Goal: Task Accomplishment & Management: Manage account settings

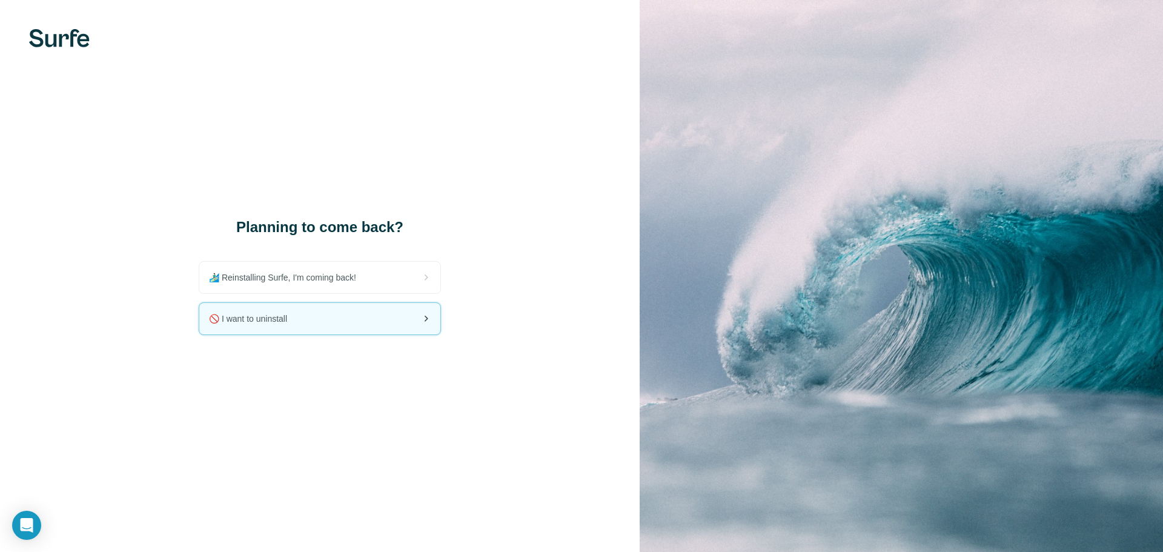
click at [327, 316] on div "🚫 I want to uninstall" at bounding box center [319, 318] width 241 height 31
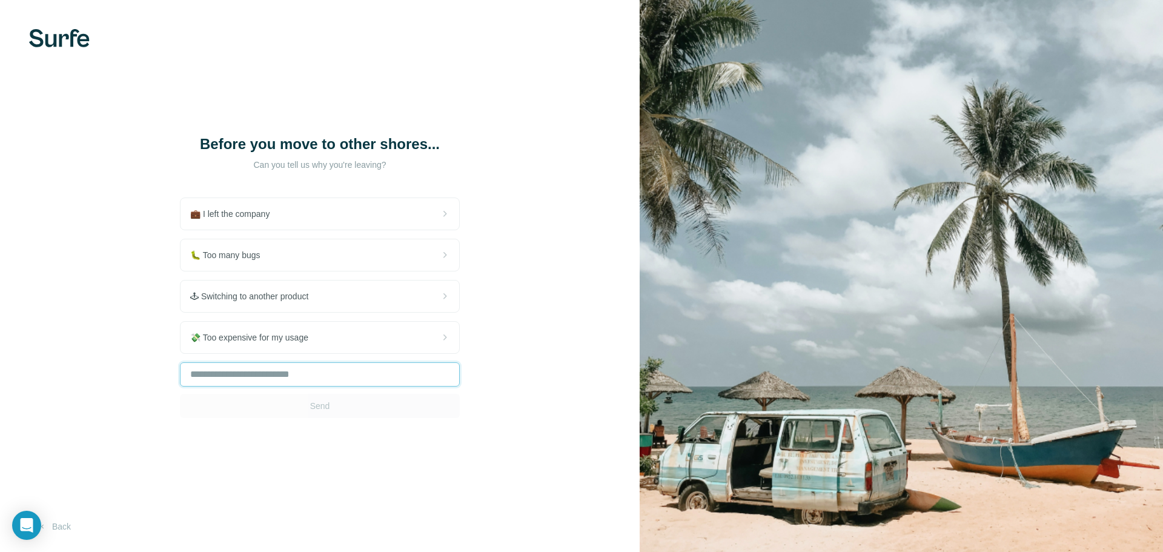
click at [223, 386] on input "text" at bounding box center [320, 374] width 280 height 24
type input "****"
click at [337, 416] on button "Send" at bounding box center [320, 406] width 280 height 24
